Goal: Task Accomplishment & Management: Manage account settings

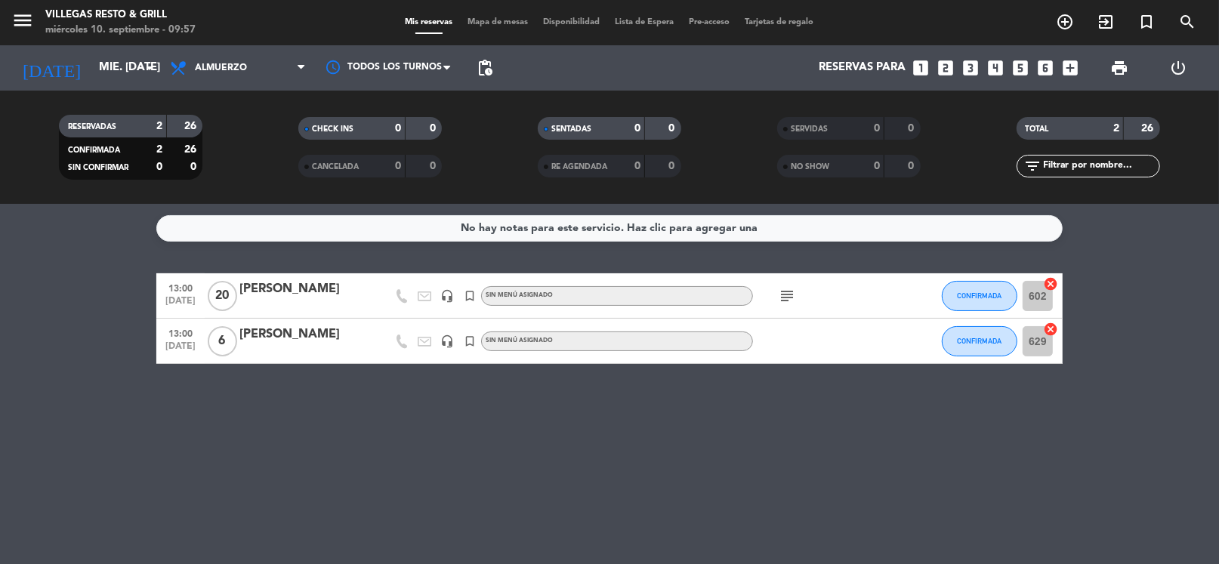
click at [782, 291] on icon "subject" at bounding box center [787, 296] width 18 height 18
click at [783, 291] on icon "subject" at bounding box center [787, 296] width 18 height 18
click at [288, 338] on div "[PERSON_NAME]" at bounding box center [303, 335] width 128 height 20
click at [788, 301] on icon "subject" at bounding box center [787, 296] width 18 height 18
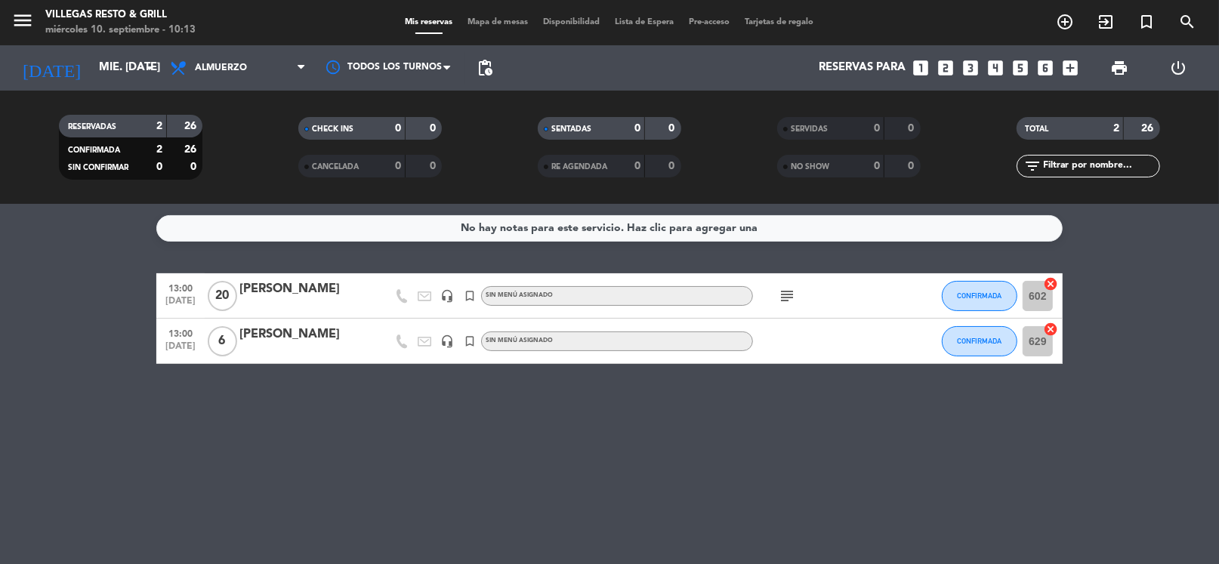
click at [788, 301] on icon "subject" at bounding box center [787, 296] width 18 height 18
click at [787, 301] on icon "subject" at bounding box center [787, 296] width 18 height 18
click at [797, 326] on div "menu ejecutivo" at bounding box center [787, 324] width 79 height 16
click at [784, 297] on icon "subject" at bounding box center [787, 296] width 18 height 18
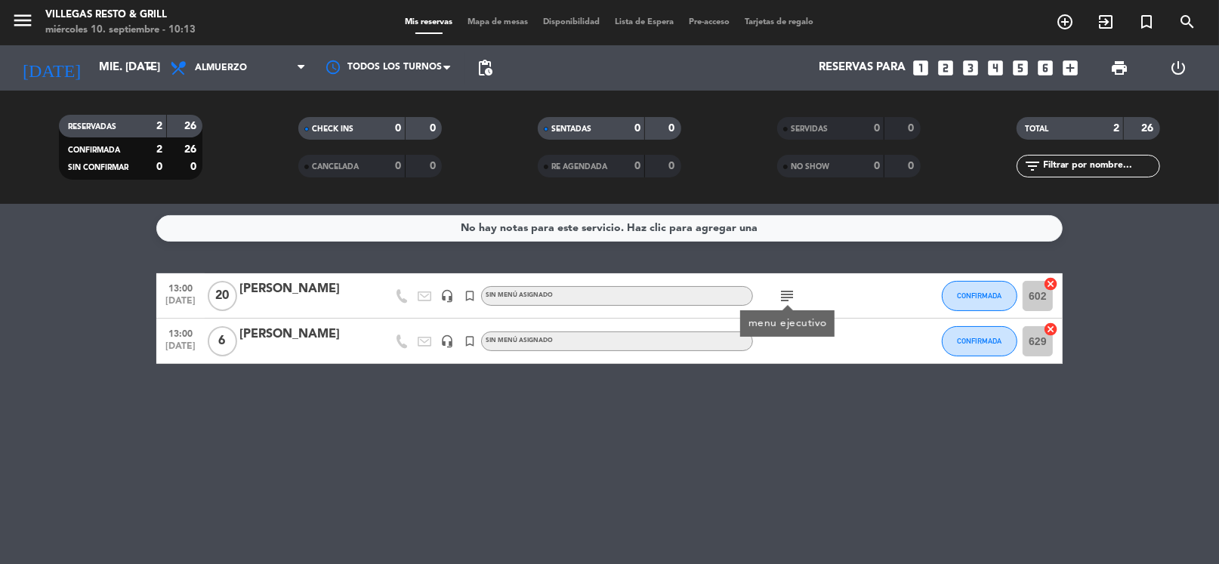
click at [794, 322] on div "menu ejecutivo" at bounding box center [787, 324] width 79 height 16
click at [786, 297] on icon "subject" at bounding box center [787, 296] width 18 height 18
click at [783, 295] on icon "subject" at bounding box center [787, 296] width 18 height 18
click at [1169, 358] on bookings-row "13:00 [DATE] [PERSON_NAME] headset_mic turned_in_not Sin menú asignado subject …" at bounding box center [609, 318] width 1219 height 91
